Goal: Book appointment/travel/reservation

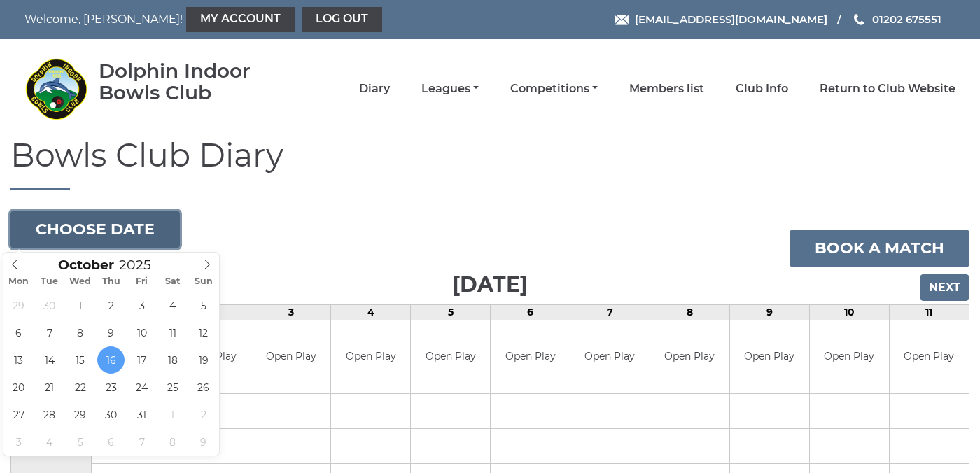
click at [143, 232] on button "Choose date" at bounding box center [95, 230] width 169 height 38
type input "2025-10-09"
click at [120, 227] on button "Choose date" at bounding box center [95, 230] width 169 height 38
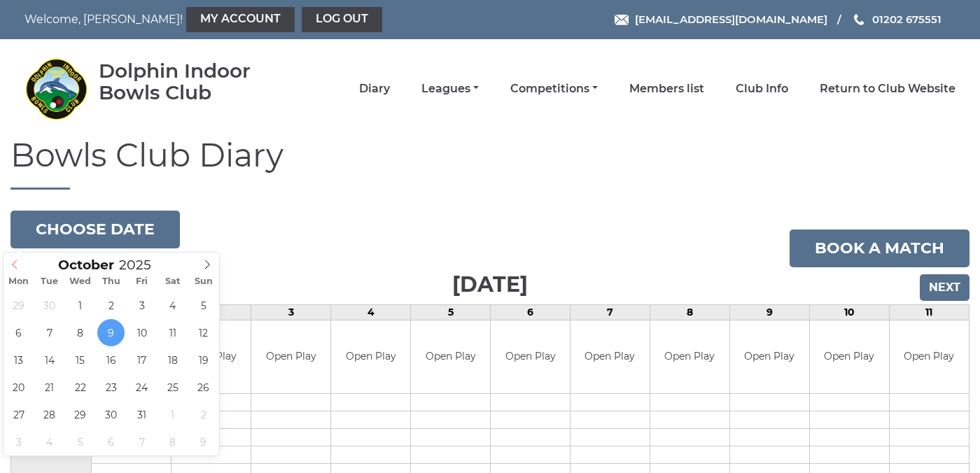
click at [16, 263] on icon at bounding box center [15, 265] width 10 height 10
type input "2025-09-25"
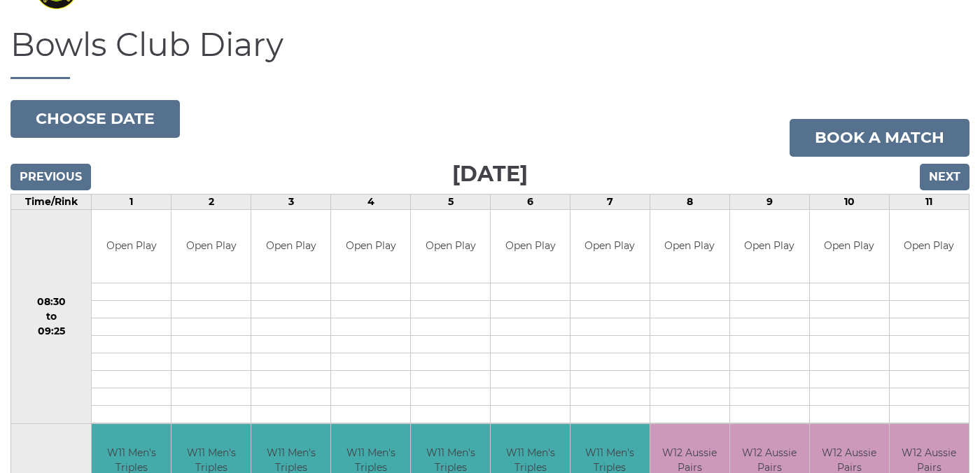
scroll to position [108, 0]
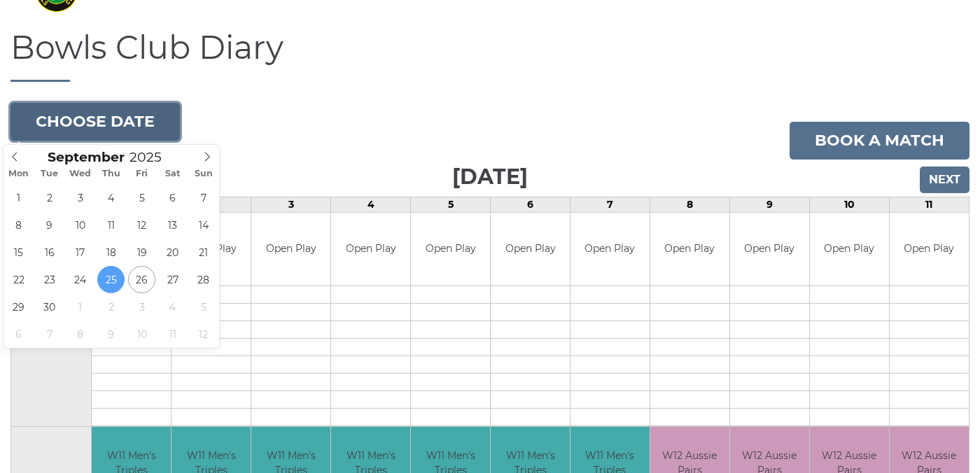
click at [109, 119] on button "Choose date" at bounding box center [95, 122] width 169 height 38
type input "[DATE]"
